Goal: Task Accomplishment & Management: Use online tool/utility

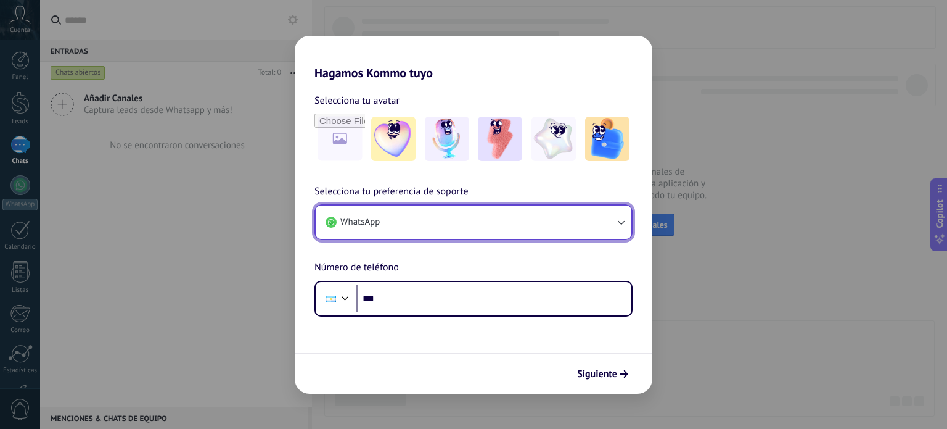
click at [461, 215] on button "WhatsApp" at bounding box center [474, 221] width 316 height 33
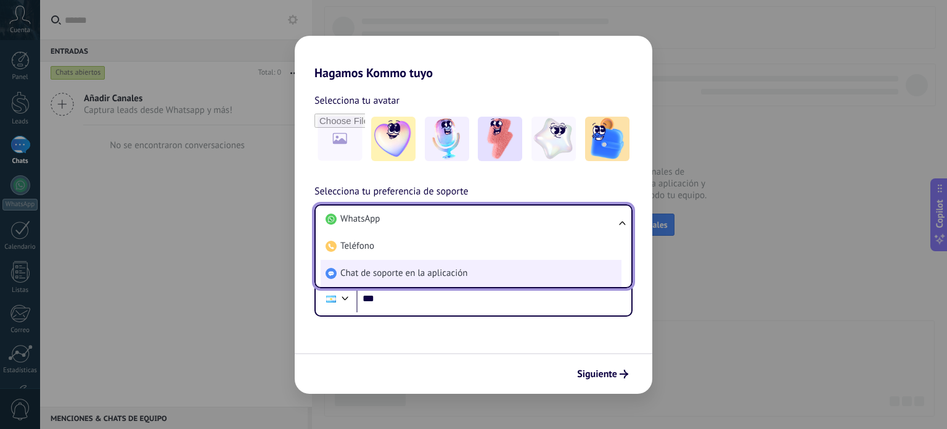
click at [446, 269] on span "Chat de soporte en la aplicación" at bounding box center [403, 273] width 127 height 12
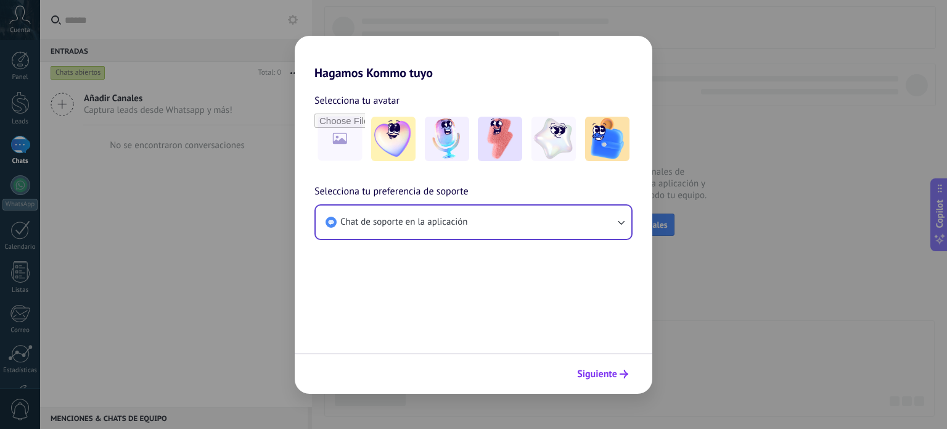
click at [600, 372] on span "Siguiente" at bounding box center [597, 373] width 40 height 9
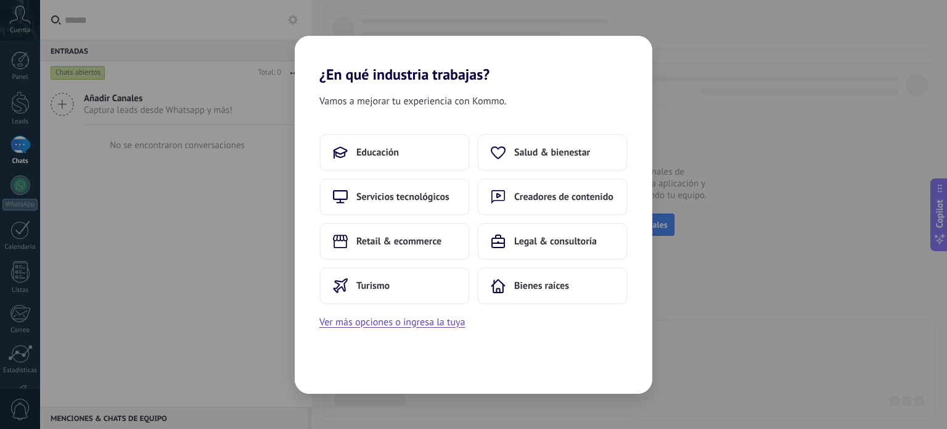
click at [797, 236] on div "¿En qué industria trabajas? Vamos a mejorar tu experiencia con Kommo. Educación…" at bounding box center [473, 214] width 947 height 429
click at [441, 194] on span "Servicios tecnológicos" at bounding box center [402, 197] width 93 height 12
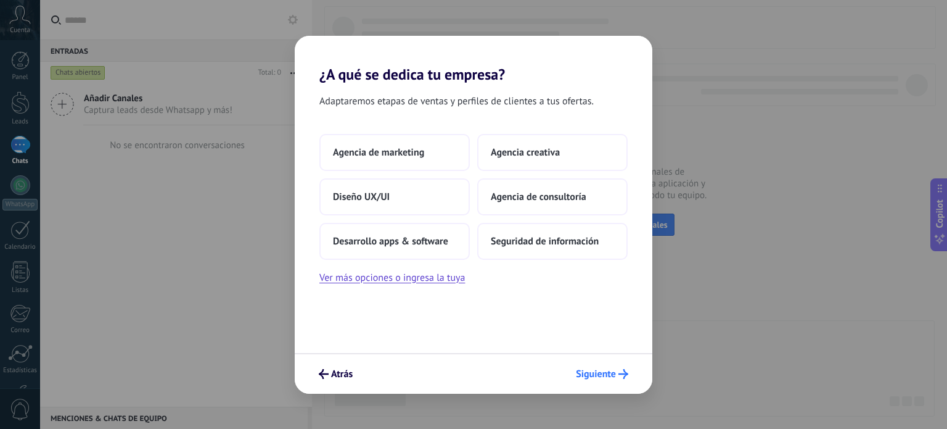
click at [610, 369] on span "Siguiente" at bounding box center [596, 373] width 40 height 9
click at [395, 142] on button "Agencia de marketing" at bounding box center [394, 152] width 150 height 37
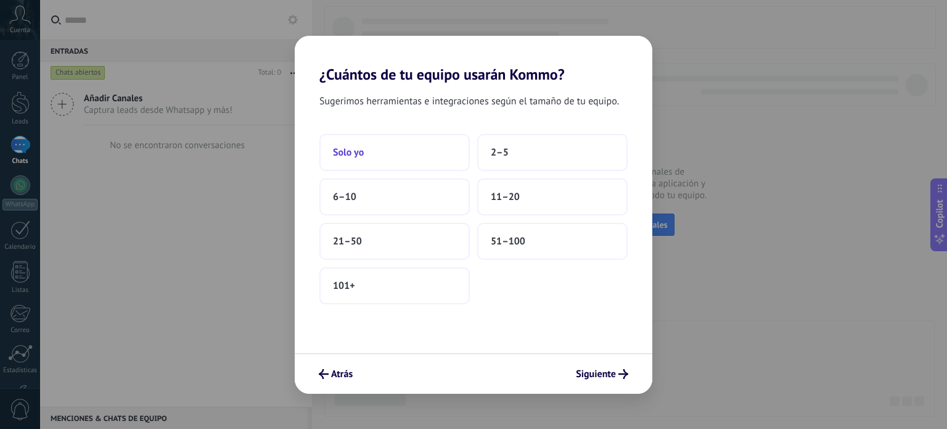
click at [407, 142] on button "Solo yo" at bounding box center [394, 152] width 150 height 37
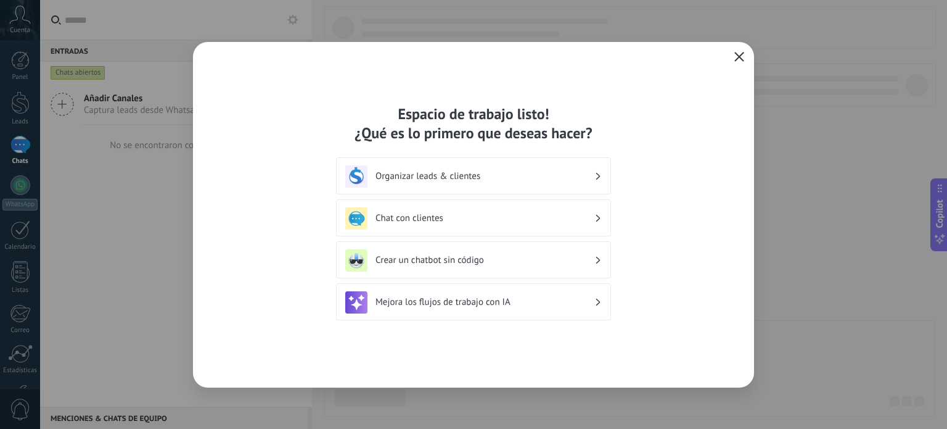
click at [741, 54] on icon "button" at bounding box center [739, 57] width 10 height 10
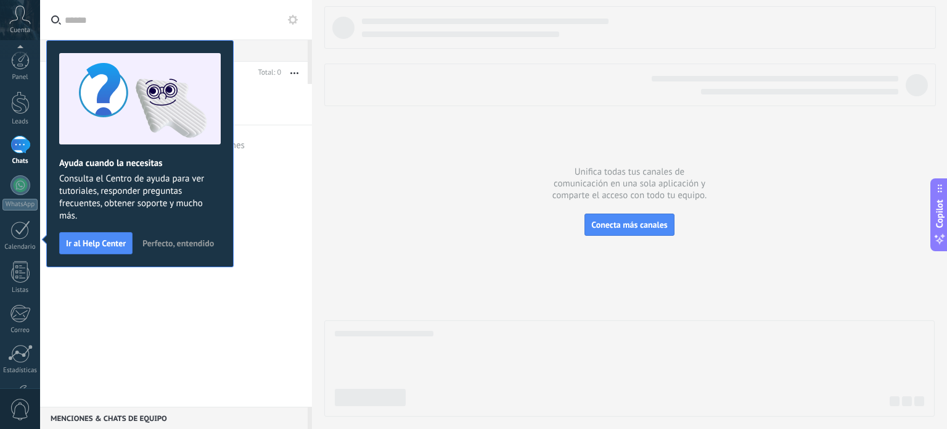
scroll to position [84, 0]
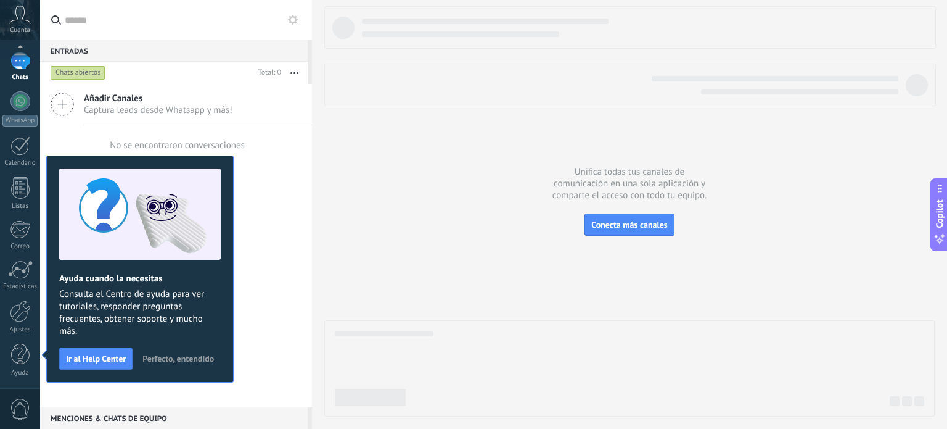
click at [392, 187] on div at bounding box center [629, 211] width 610 height 410
click at [181, 358] on span "Perfecto, entendido" at bounding box center [178, 358] width 72 height 9
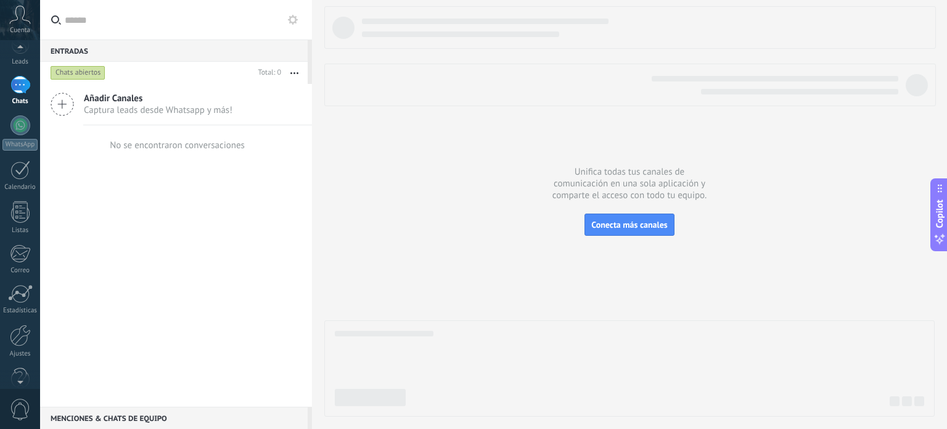
scroll to position [0, 0]
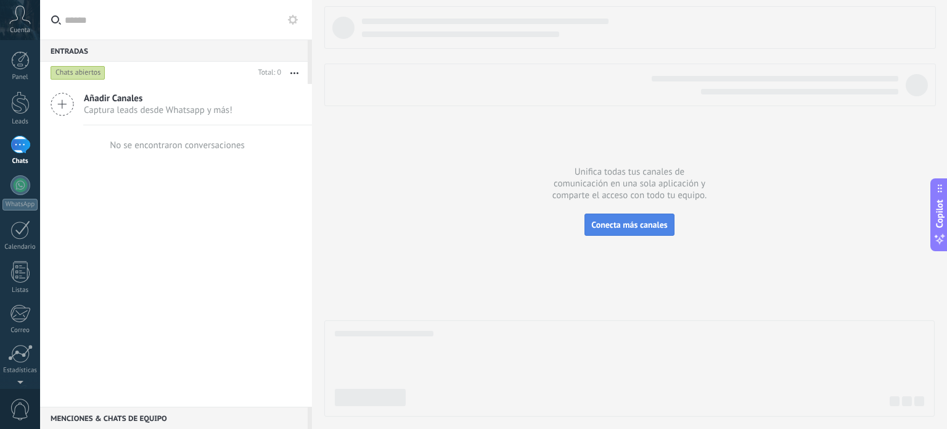
click at [659, 223] on span "Conecta más canales" at bounding box center [629, 224] width 76 height 11
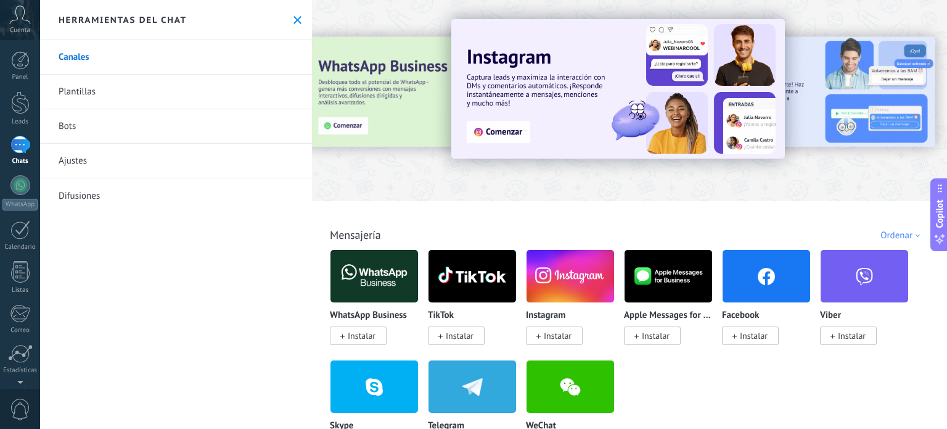
click at [358, 340] on span "Instalar" at bounding box center [362, 335] width 28 height 11
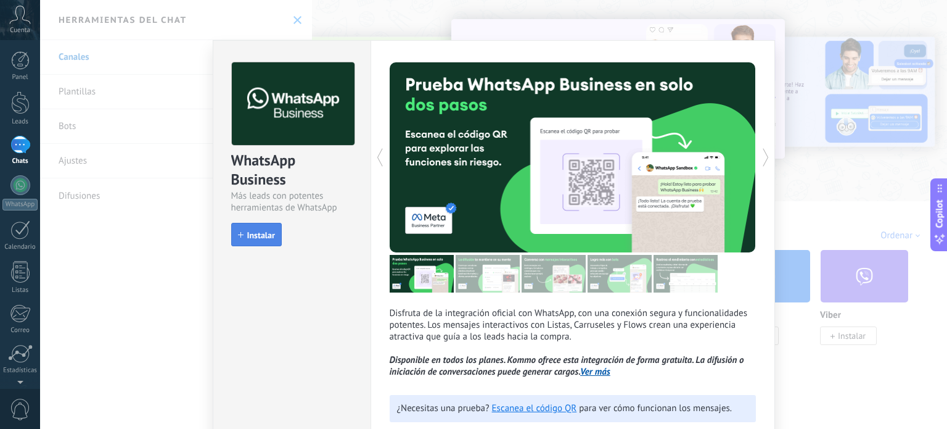
click at [250, 231] on span "Instalar" at bounding box center [261, 235] width 28 height 9
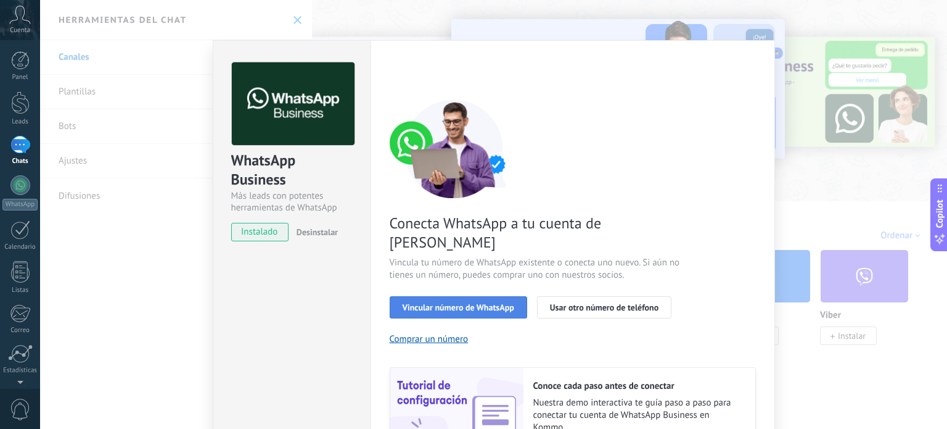
click at [435, 303] on span "Vincular número de WhatsApp" at bounding box center [459, 307] width 112 height 9
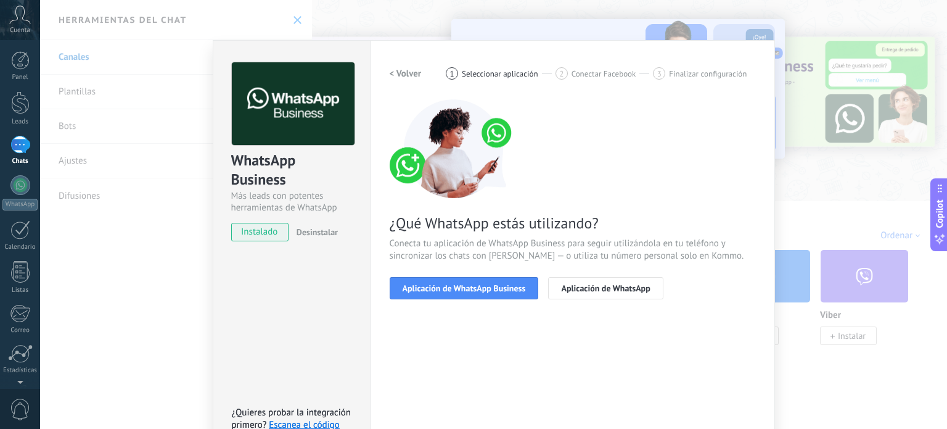
click at [435, 289] on span "Aplicación de WhatsApp Business" at bounding box center [464, 288] width 123 height 9
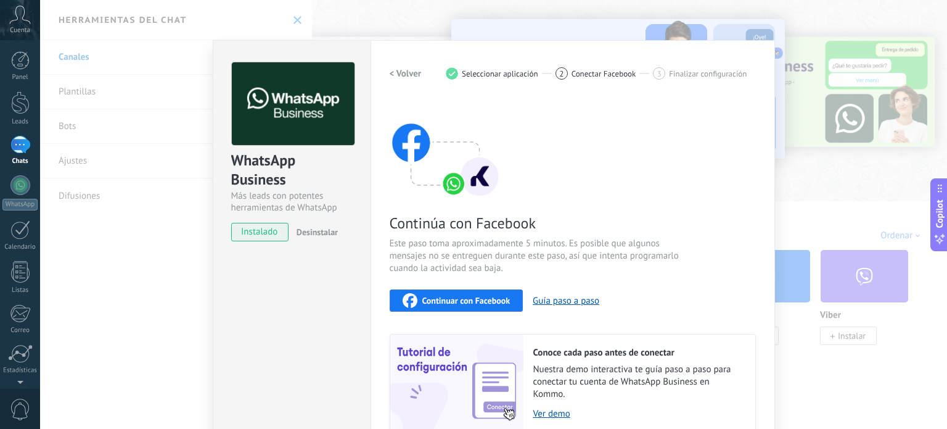
click at [443, 300] on span "Continuar con Facebook" at bounding box center [466, 300] width 88 height 9
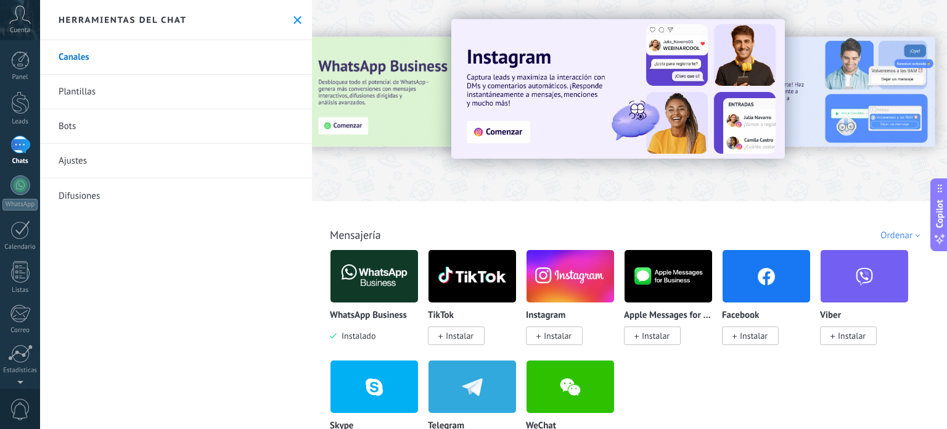
click at [377, 277] on img at bounding box center [375, 276] width 88 height 60
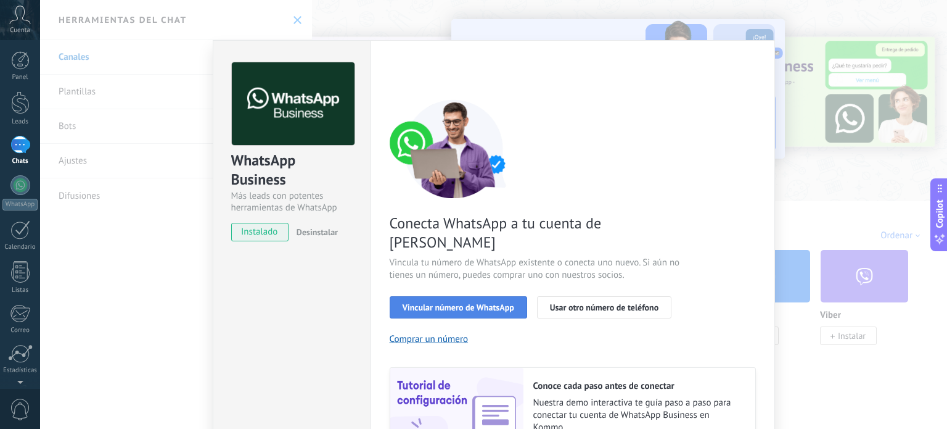
click at [476, 303] on span "Vincular número de WhatsApp" at bounding box center [459, 307] width 112 height 9
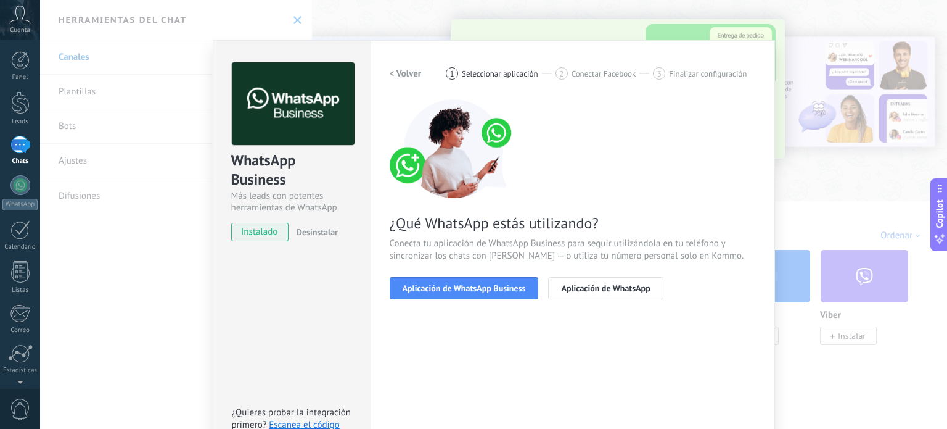
click at [476, 287] on span "Aplicación de WhatsApp Business" at bounding box center [464, 288] width 123 height 9
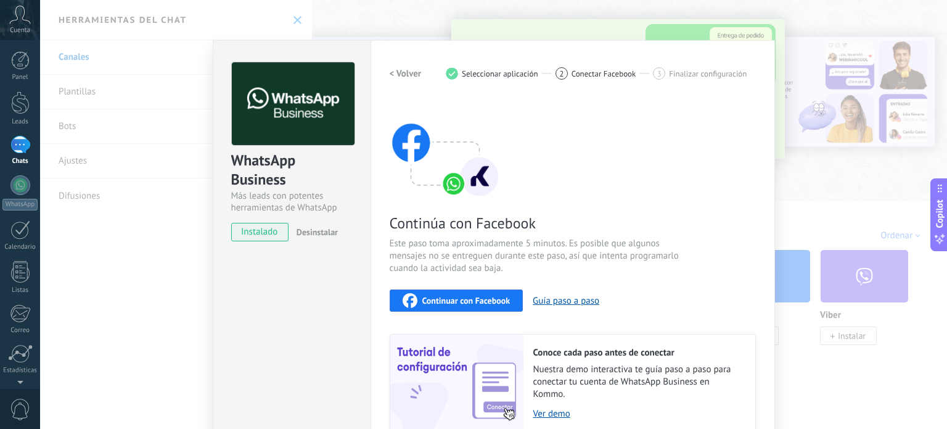
click at [477, 305] on div "Continuar con Facebook" at bounding box center [457, 300] width 108 height 15
click at [488, 296] on span "Continuar con Facebook" at bounding box center [466, 300] width 88 height 9
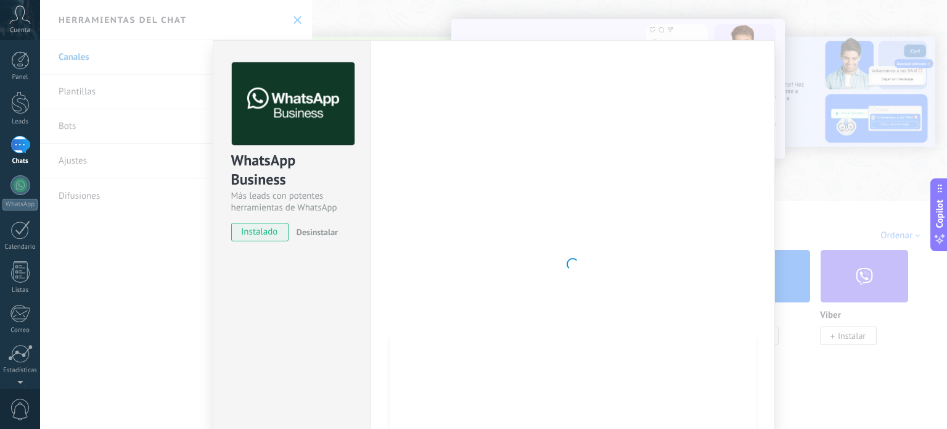
click at [710, 162] on div at bounding box center [573, 263] width 366 height 403
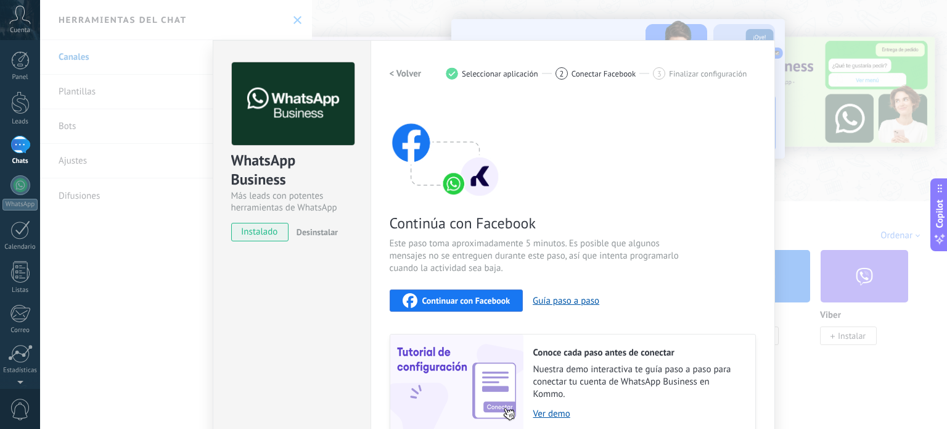
click at [460, 304] on span "Continuar con Facebook" at bounding box center [466, 300] width 88 height 9
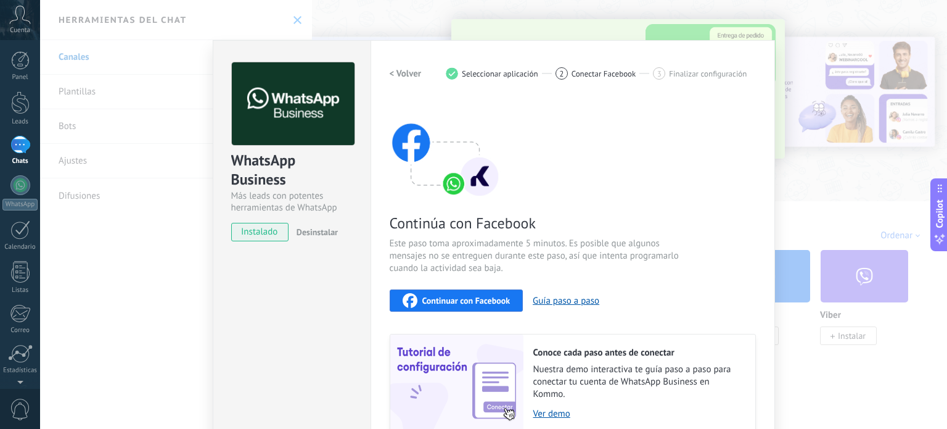
click at [468, 305] on div "Continuar con Facebook" at bounding box center [457, 300] width 108 height 15
